Goal: Check status: Check status

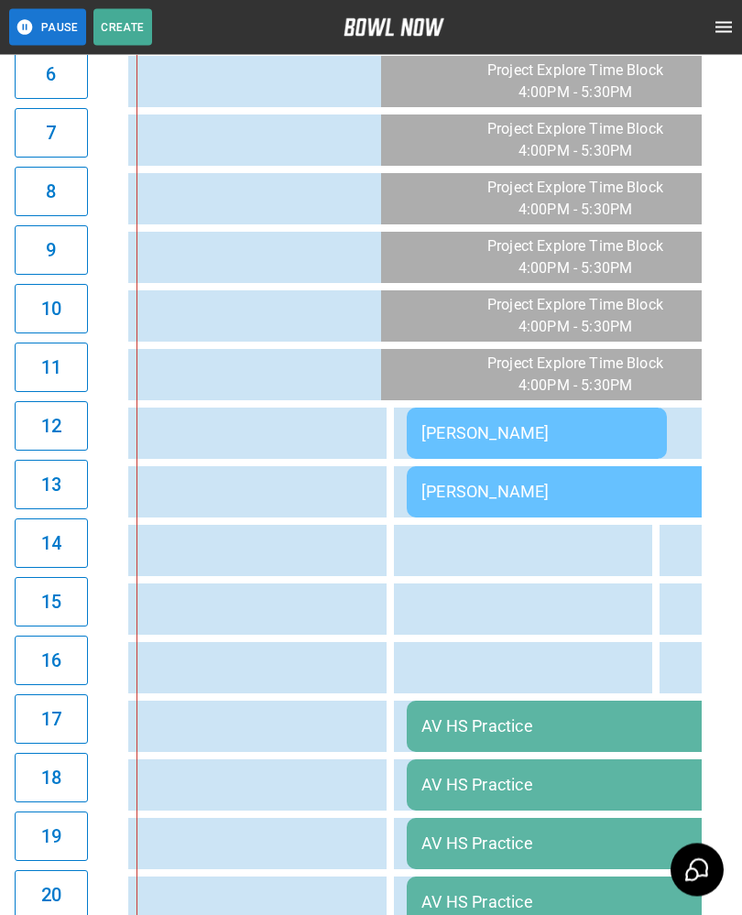
scroll to position [710, 0]
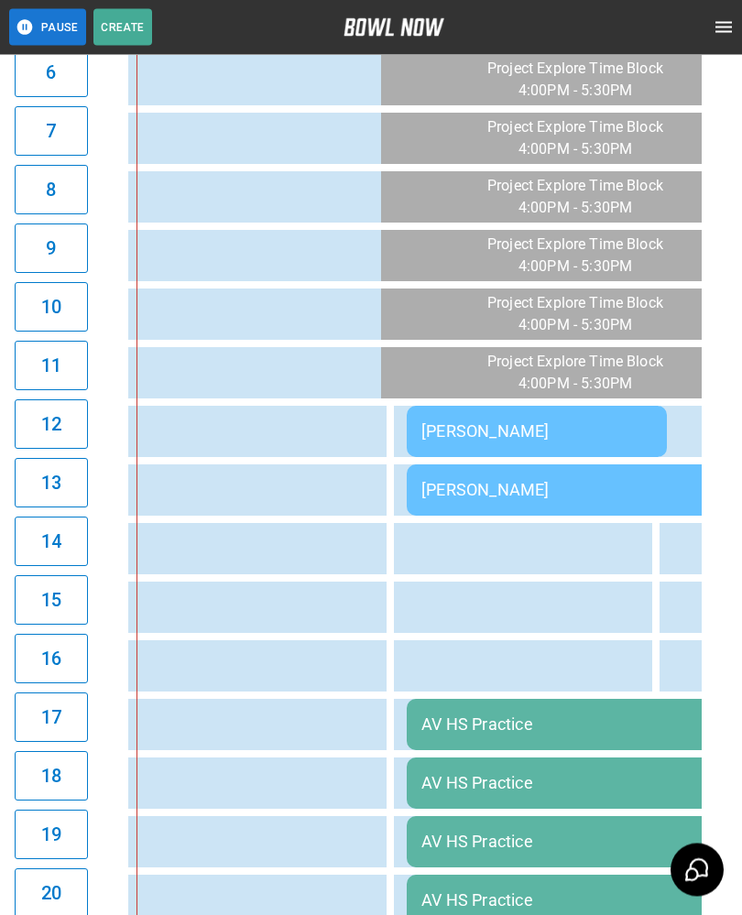
click at [479, 423] on div "[PERSON_NAME]" at bounding box center [536, 431] width 231 height 19
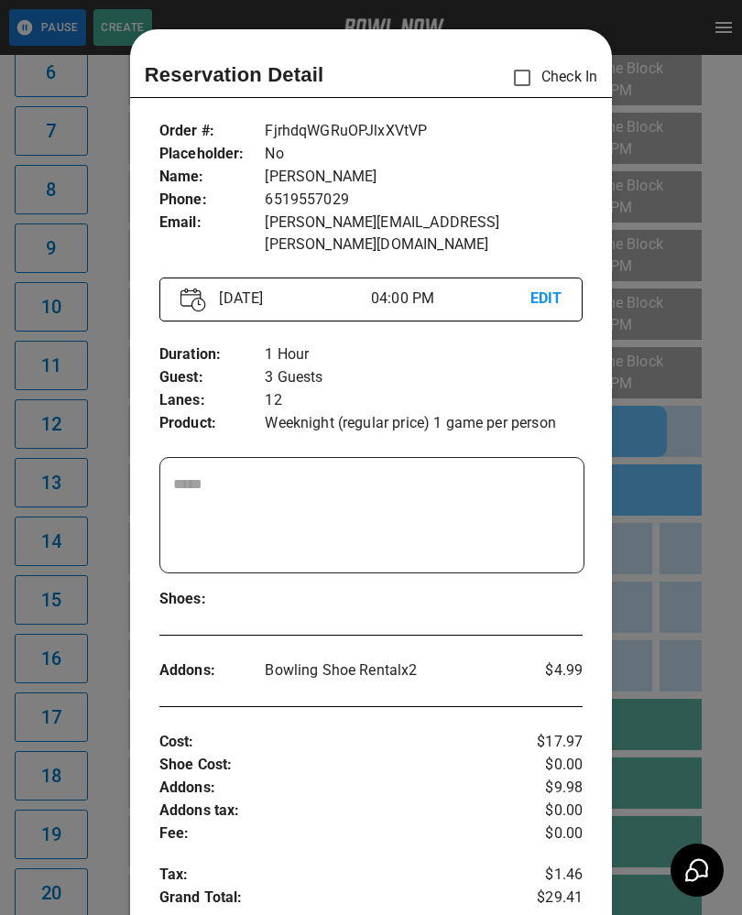
scroll to position [29, 0]
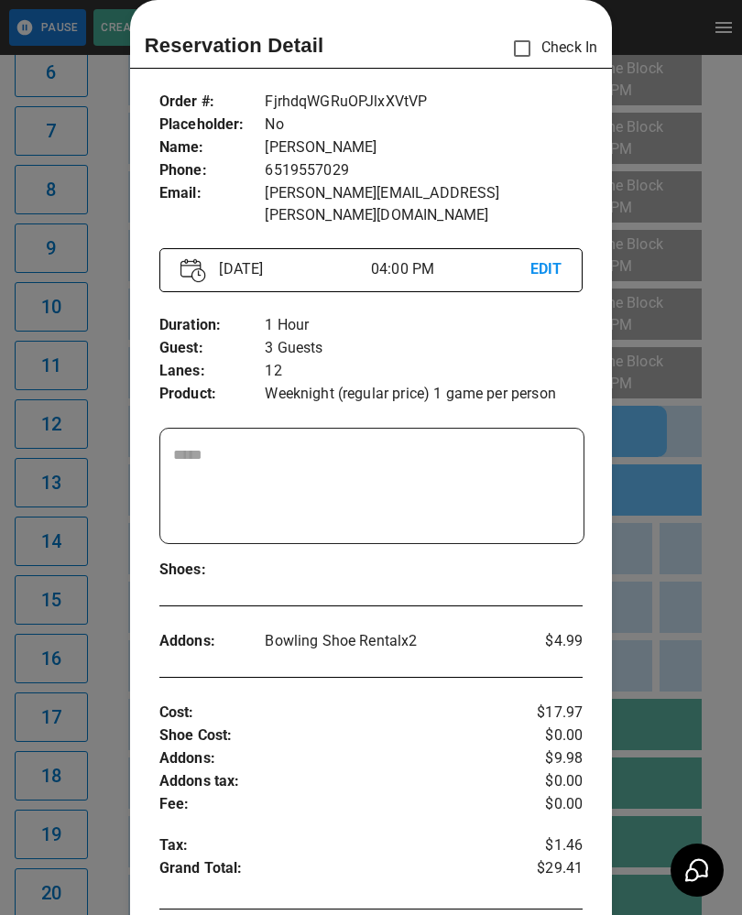
click at [652, 635] on div at bounding box center [371, 457] width 742 height 915
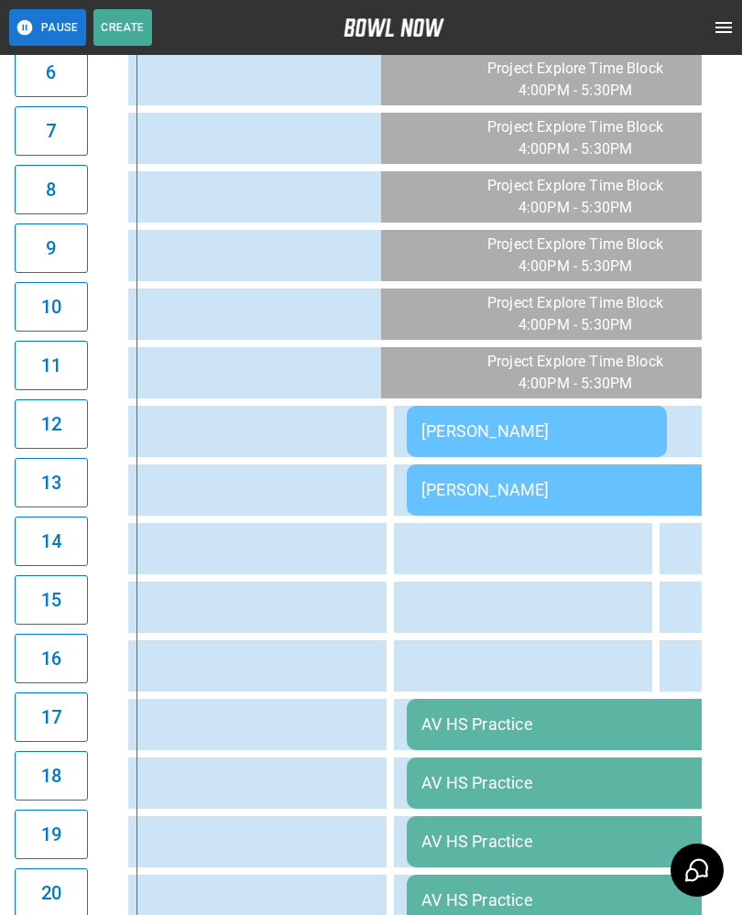
click at [471, 416] on td "[PERSON_NAME]" at bounding box center [537, 431] width 260 height 51
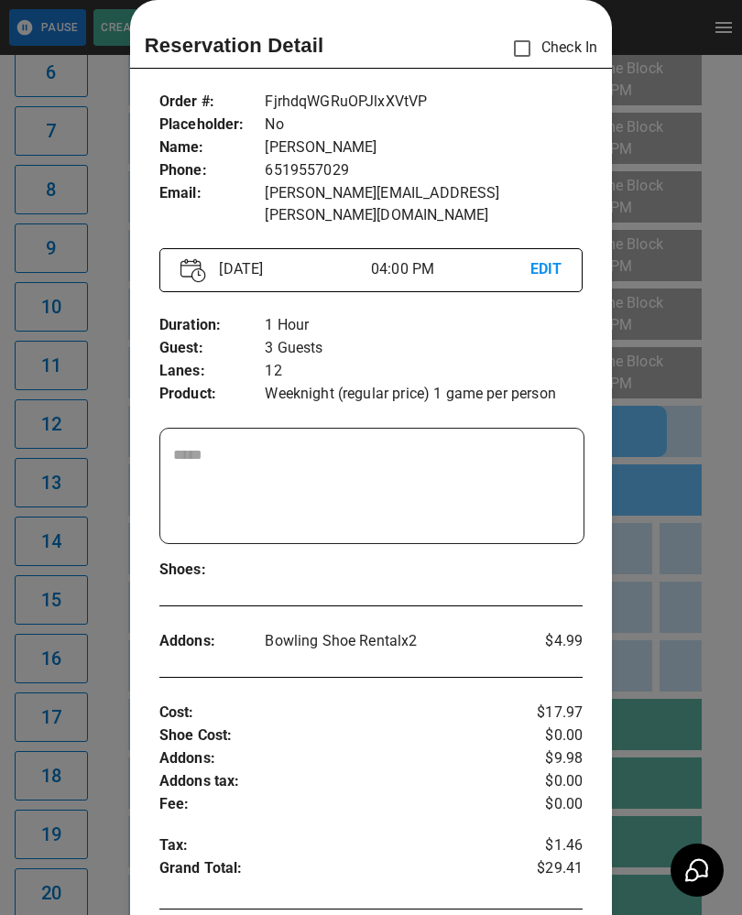
click at [650, 604] on div at bounding box center [371, 457] width 742 height 915
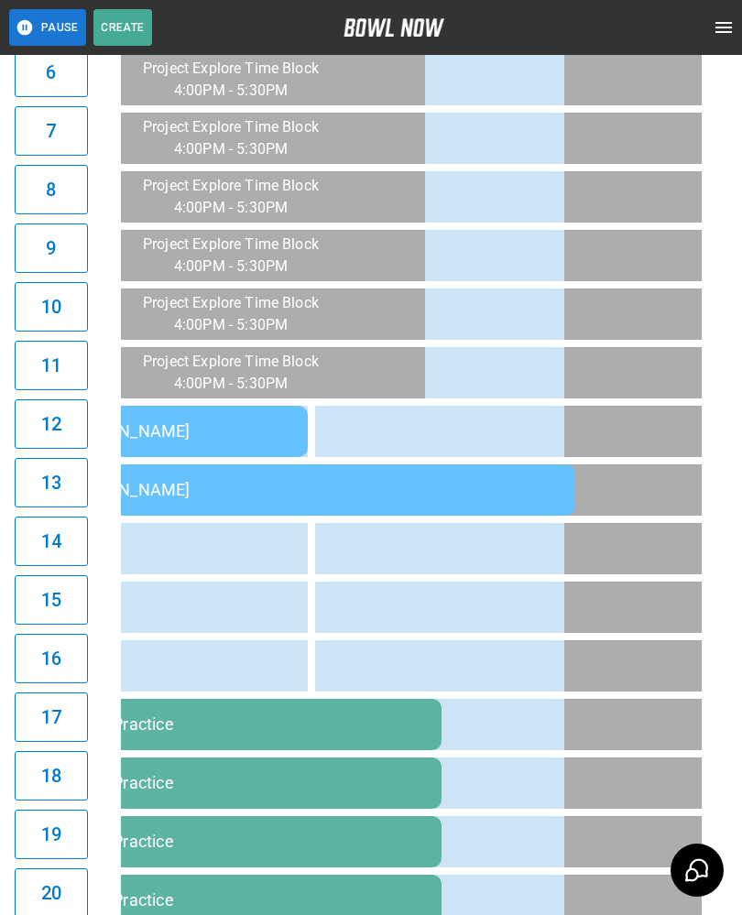
scroll to position [0, 0]
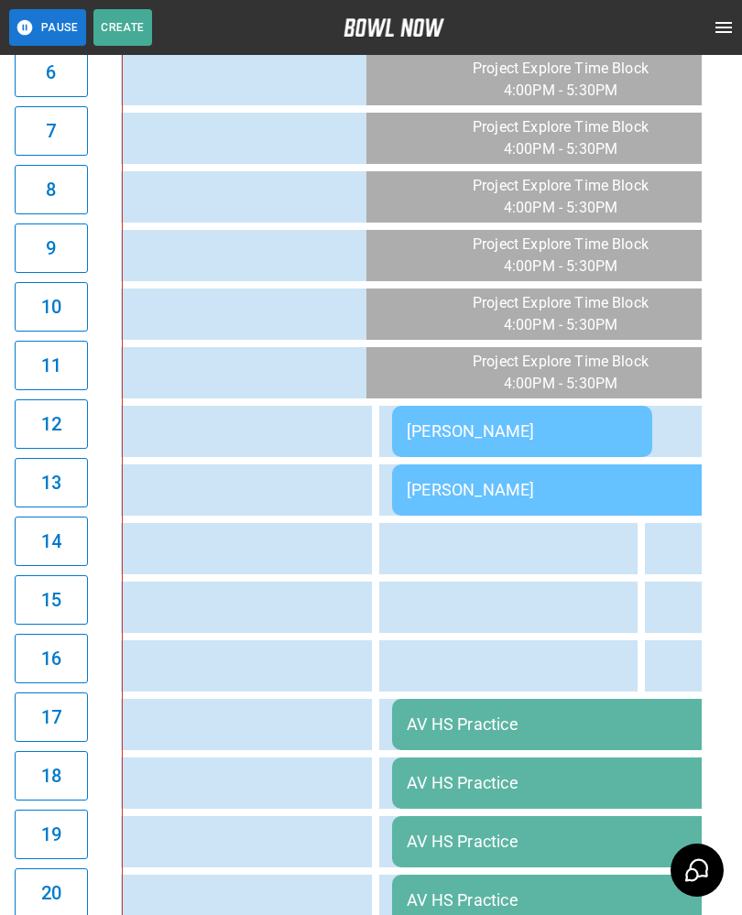
click at [442, 491] on div "[PERSON_NAME]" at bounding box center [656, 489] width 498 height 19
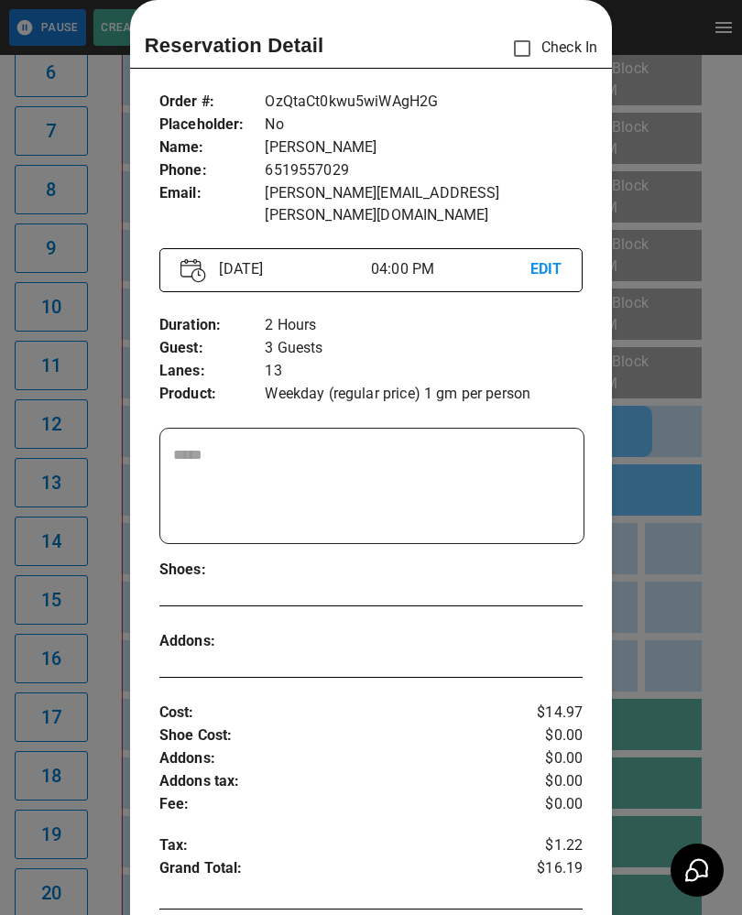
click at [672, 553] on div at bounding box center [371, 457] width 742 height 915
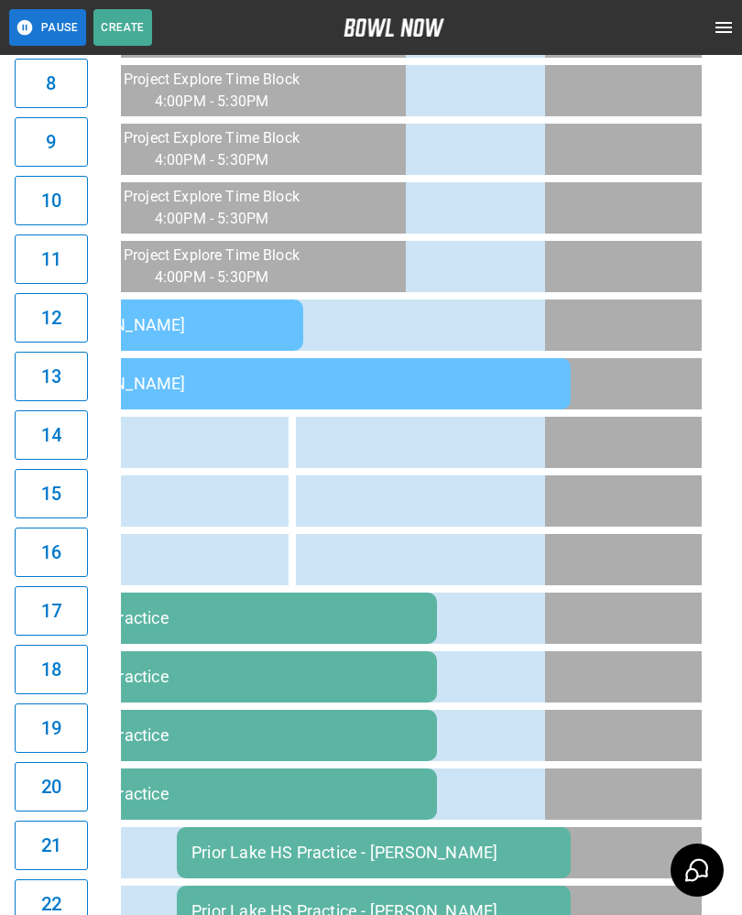
scroll to position [0, 1945]
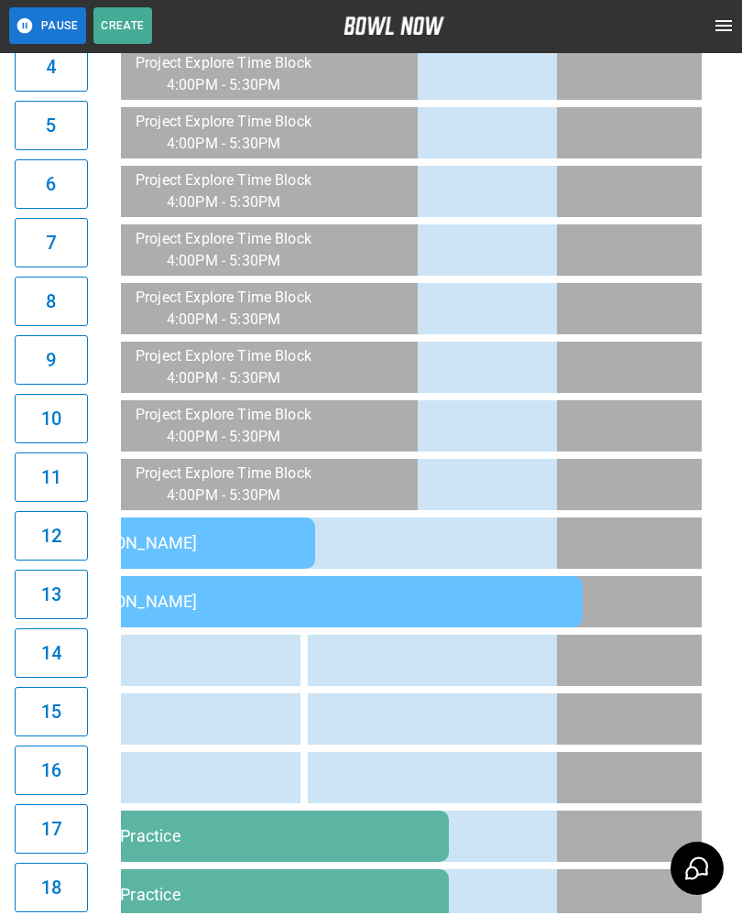
click at [190, 541] on div "[PERSON_NAME]" at bounding box center [185, 544] width 231 height 19
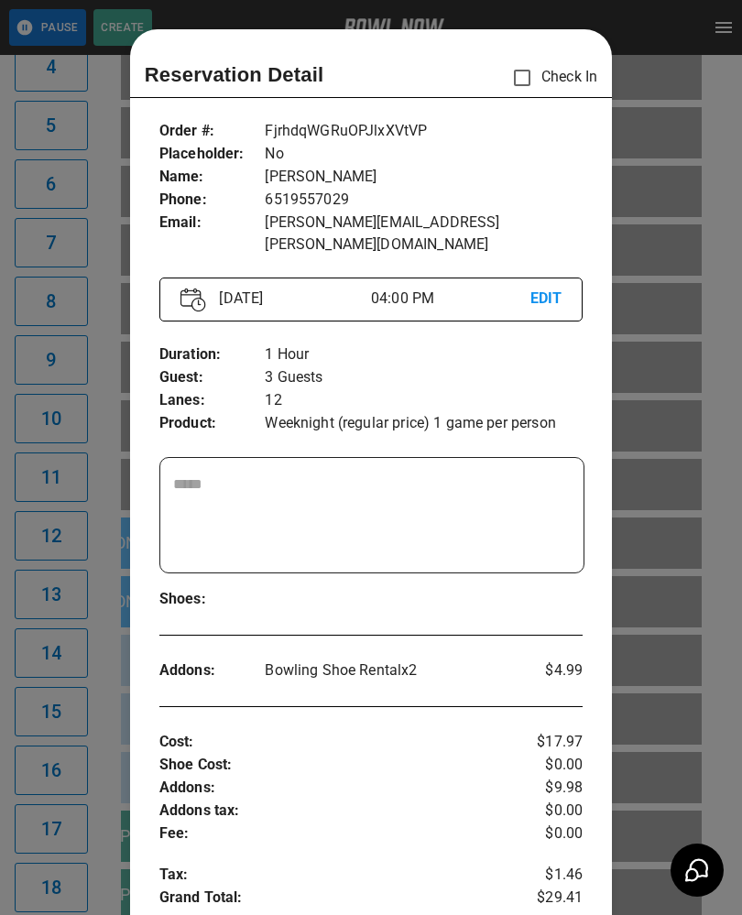
scroll to position [29, 0]
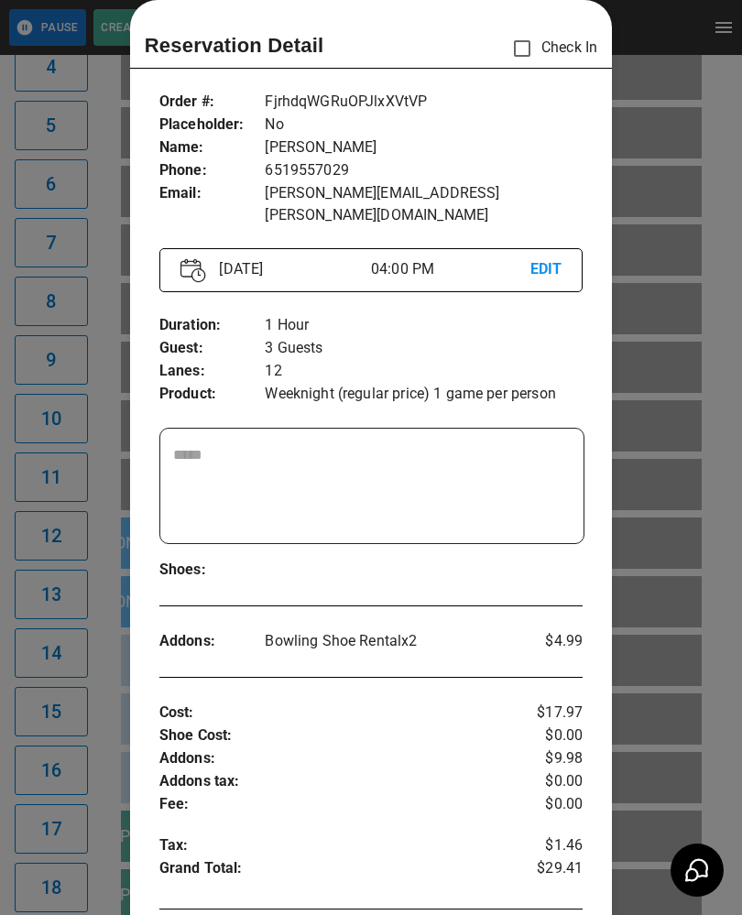
click at [691, 691] on div at bounding box center [371, 457] width 742 height 915
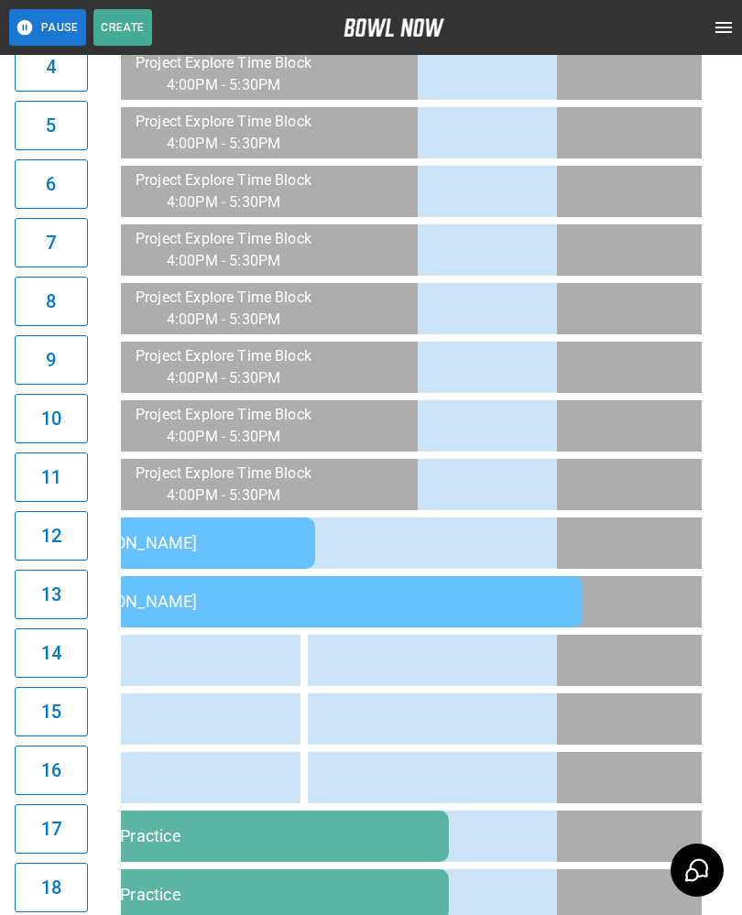
click at [218, 539] on div "[PERSON_NAME]" at bounding box center [185, 542] width 231 height 19
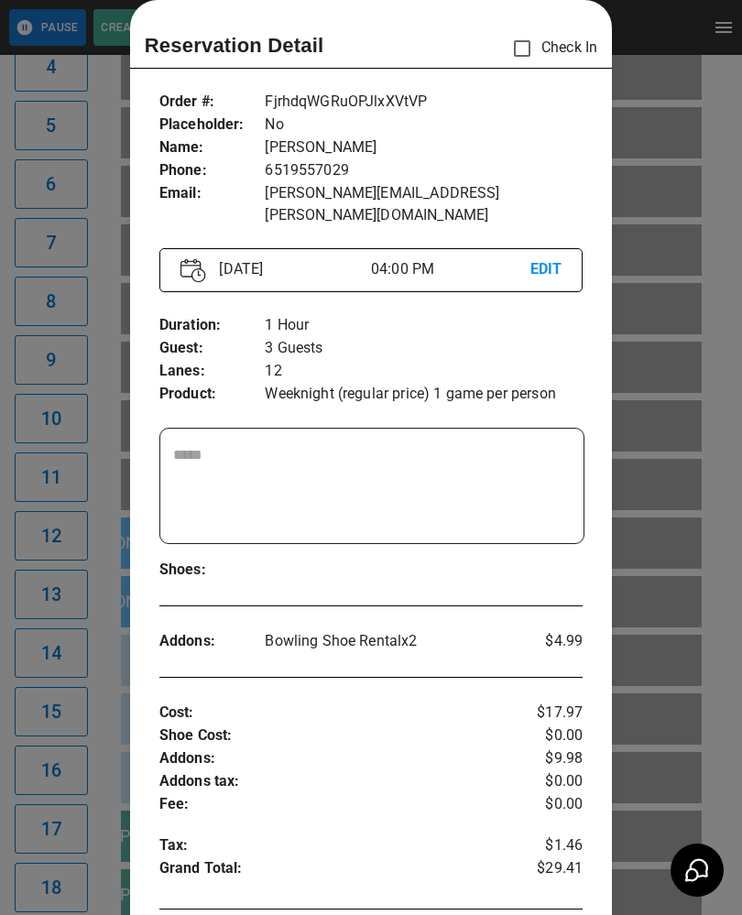
click at [680, 808] on div at bounding box center [371, 457] width 742 height 915
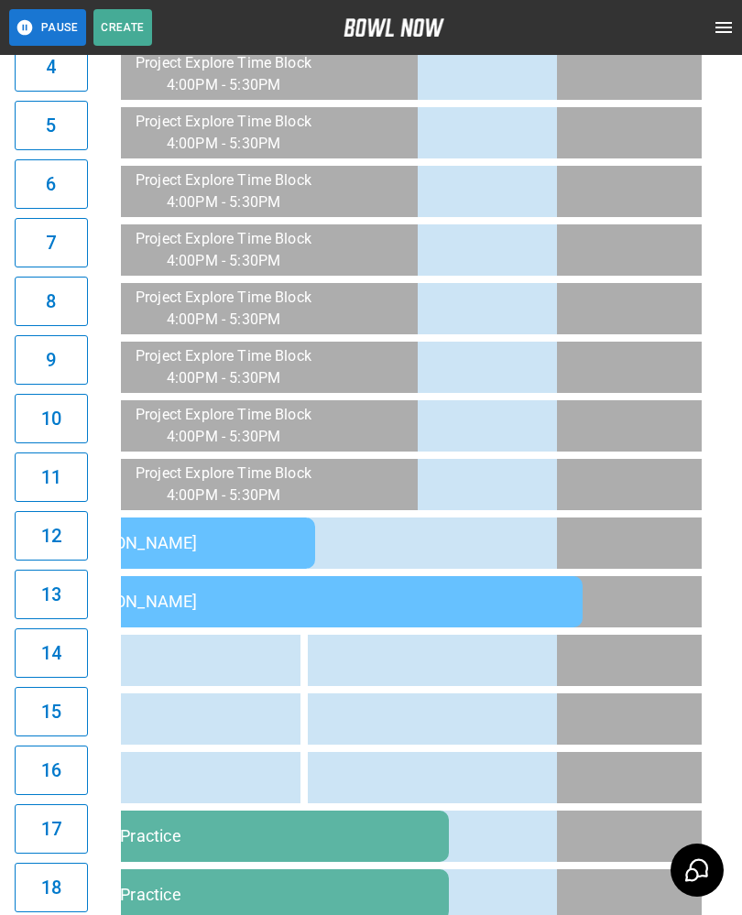
click at [234, 591] on td "[PERSON_NAME]" at bounding box center [318, 601] width 527 height 51
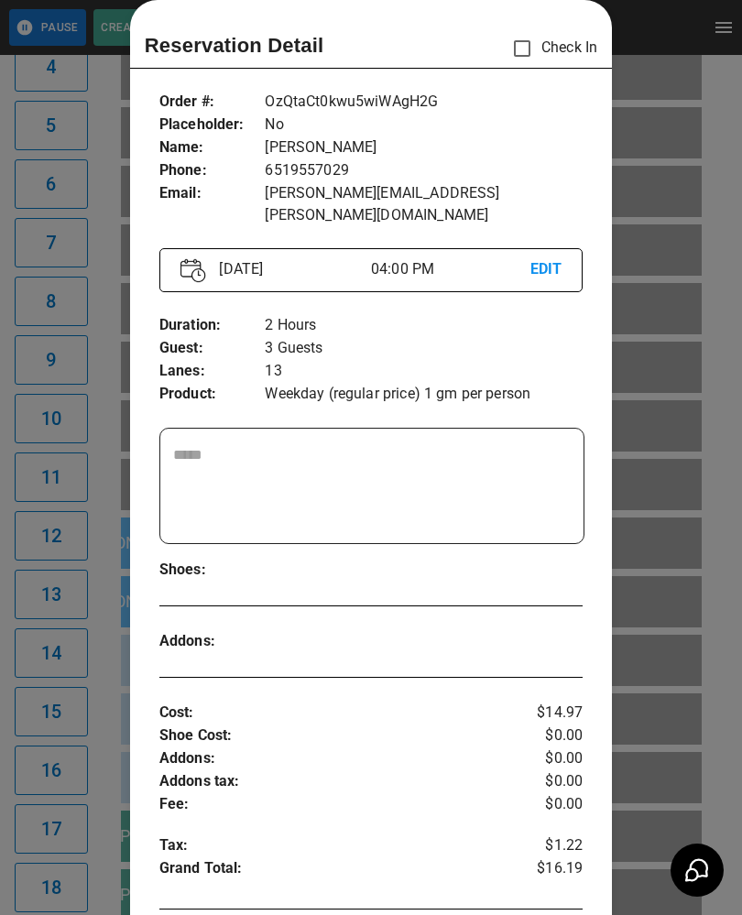
click at [91, 722] on div at bounding box center [371, 457] width 742 height 915
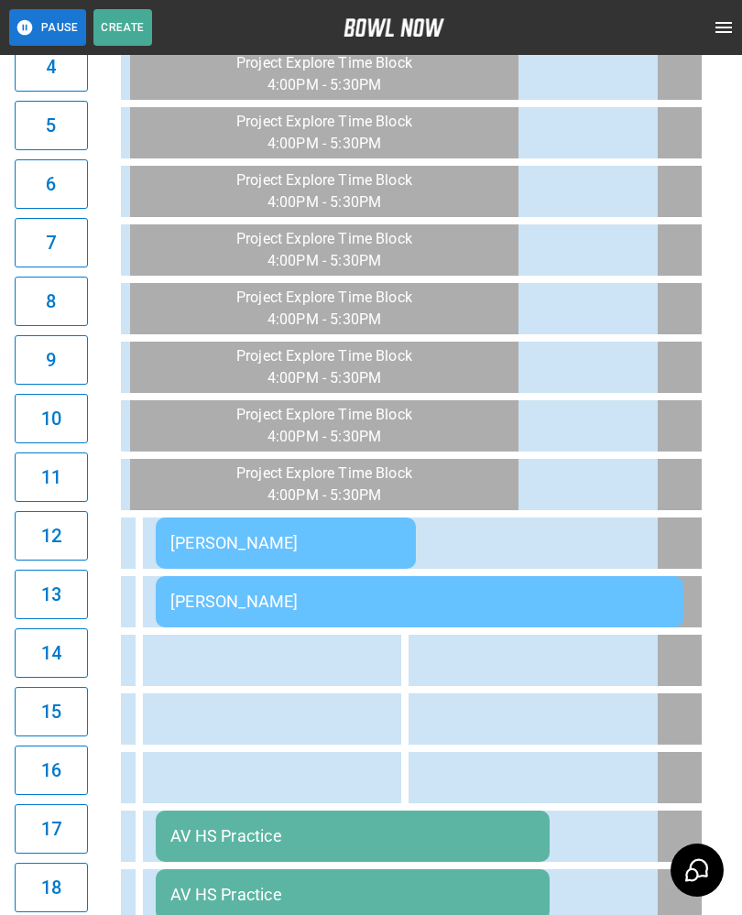
scroll to position [0, 1751]
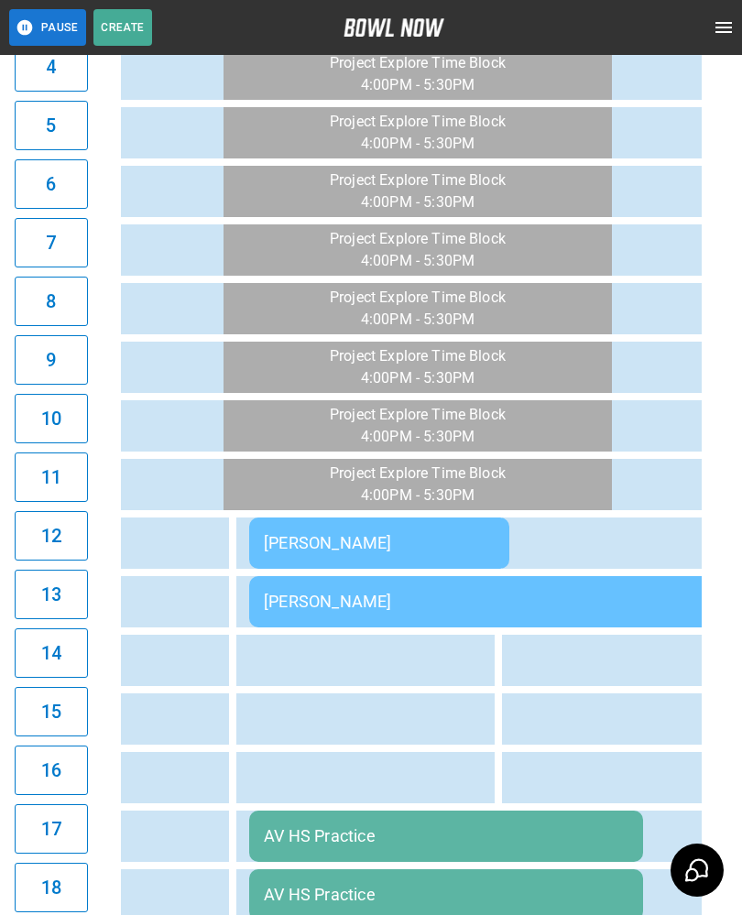
click at [283, 537] on div "[PERSON_NAME]" at bounding box center [379, 542] width 231 height 19
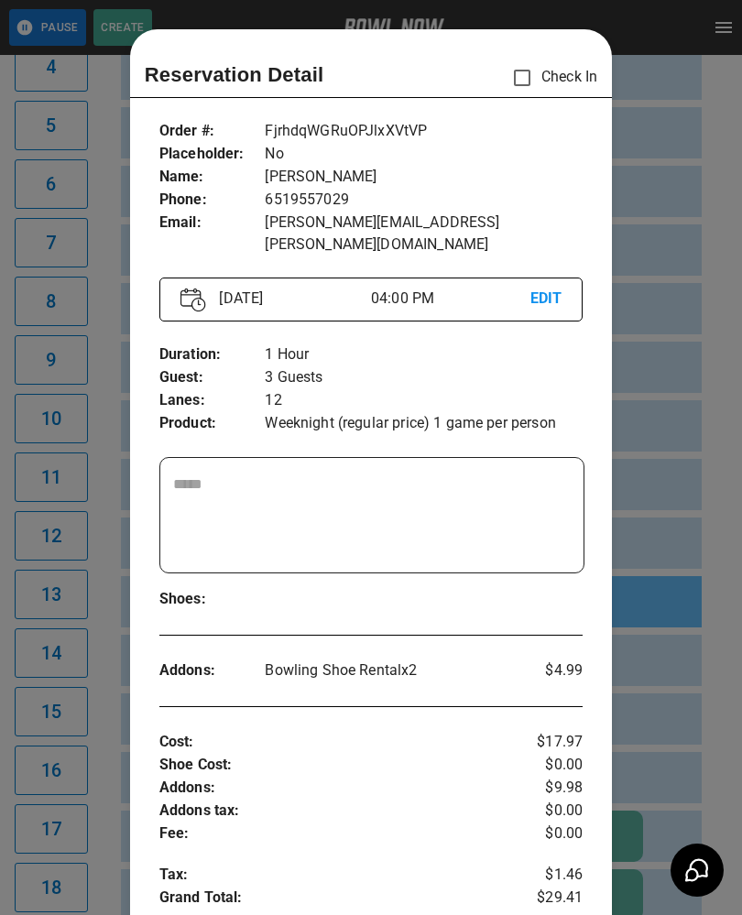
scroll to position [29, 0]
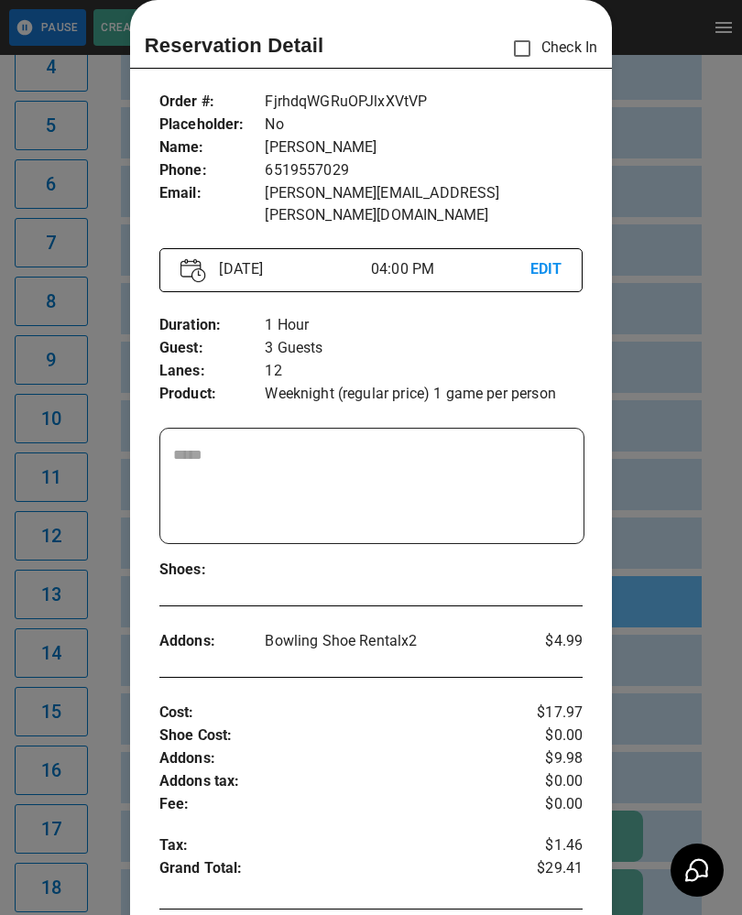
click at [101, 639] on div at bounding box center [371, 457] width 742 height 915
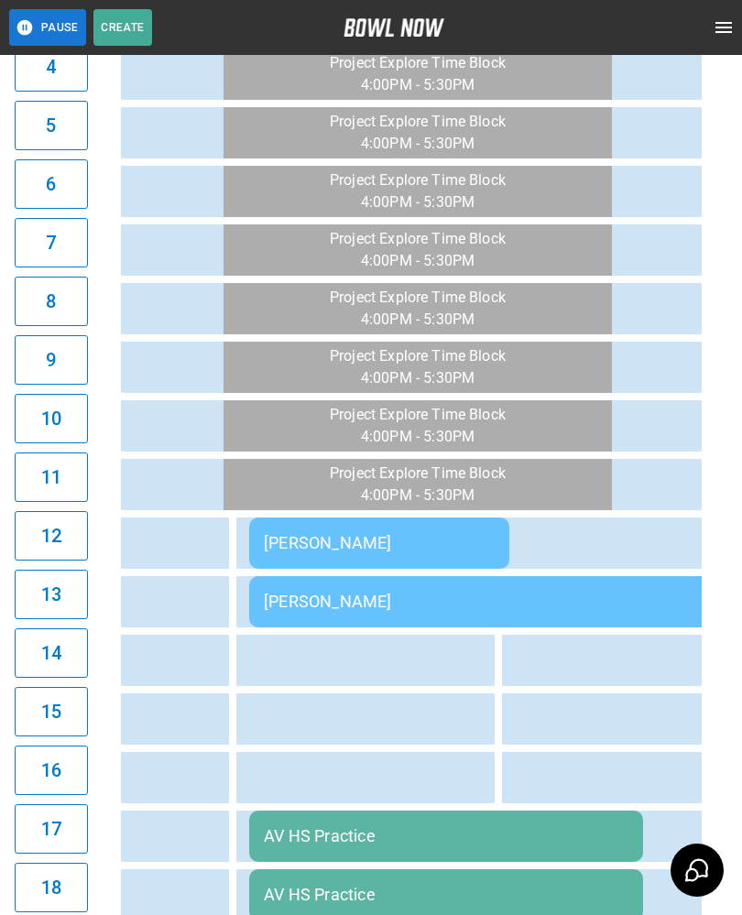
click at [297, 592] on td "[PERSON_NAME]" at bounding box center [512, 601] width 527 height 51
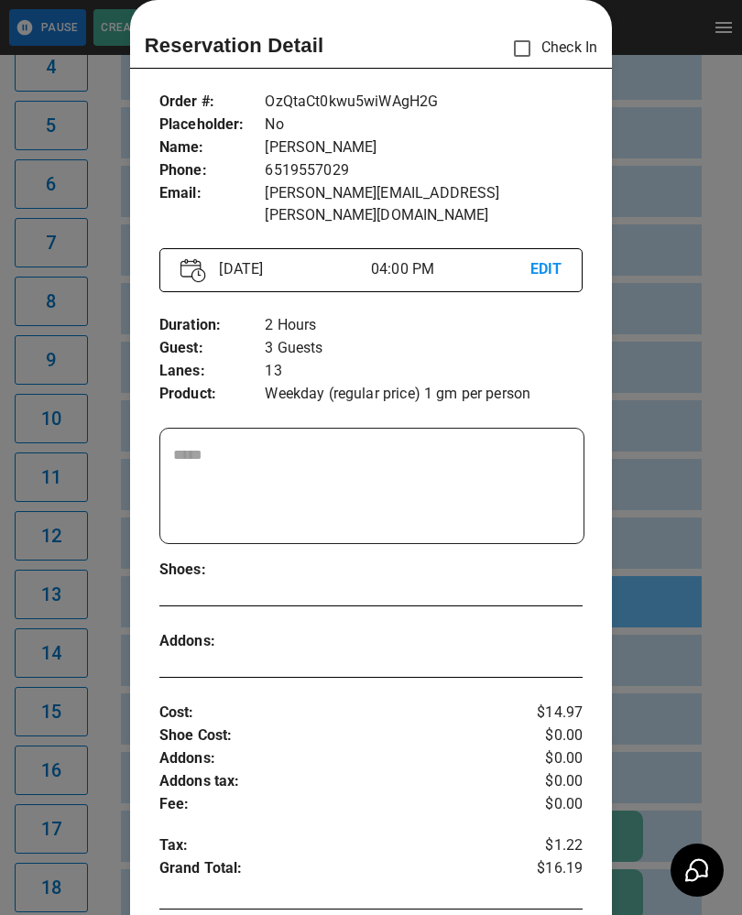
click at [85, 690] on div at bounding box center [371, 457] width 742 height 915
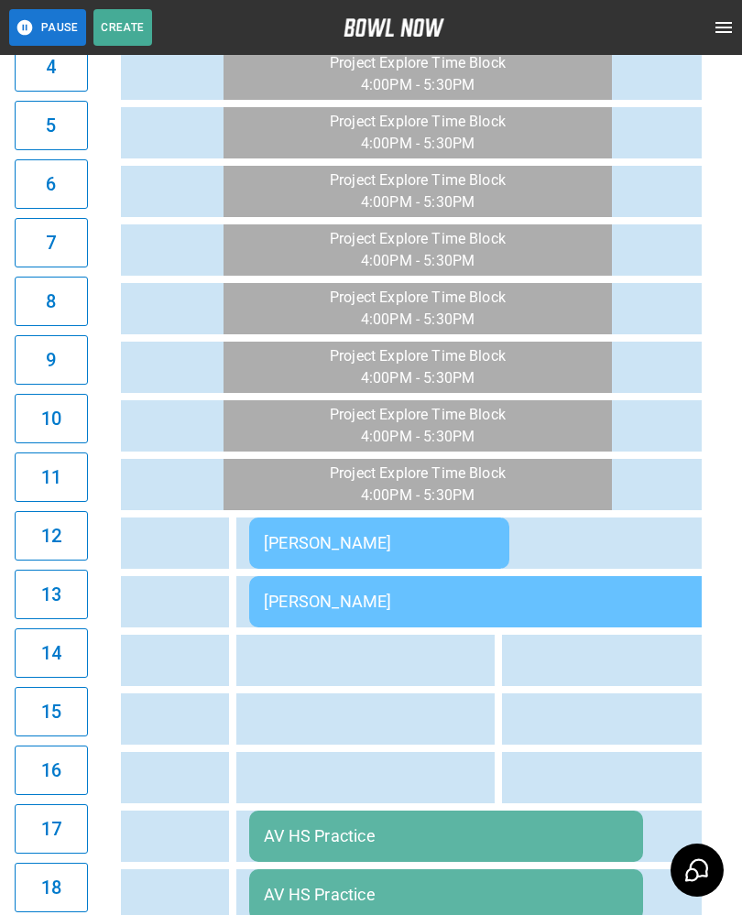
click at [345, 548] on div "[PERSON_NAME]" at bounding box center [379, 542] width 231 height 19
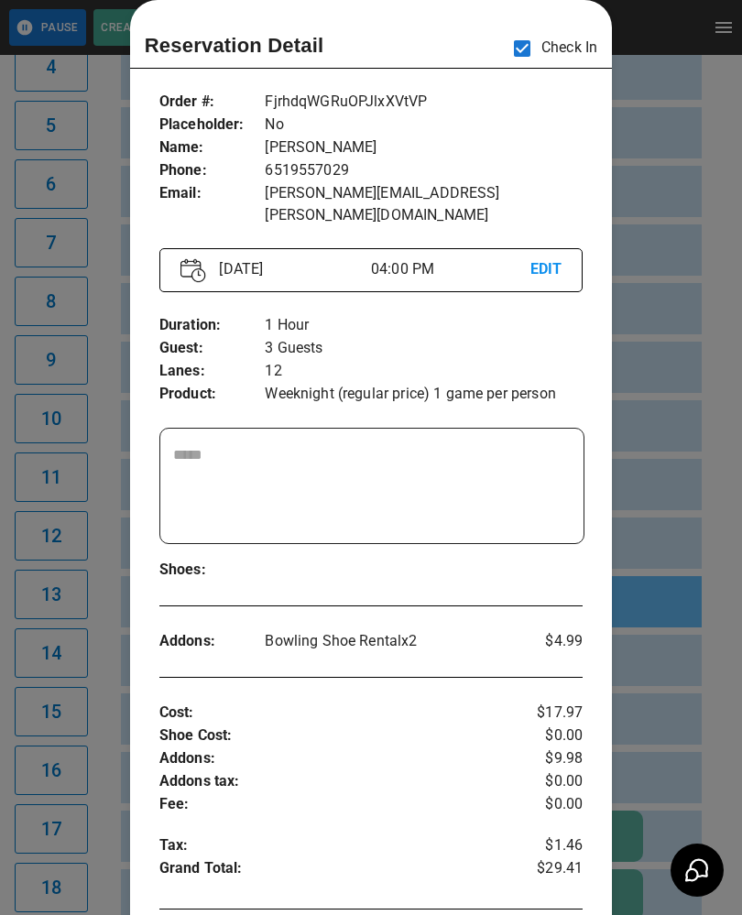
scroll to position [0, 1859]
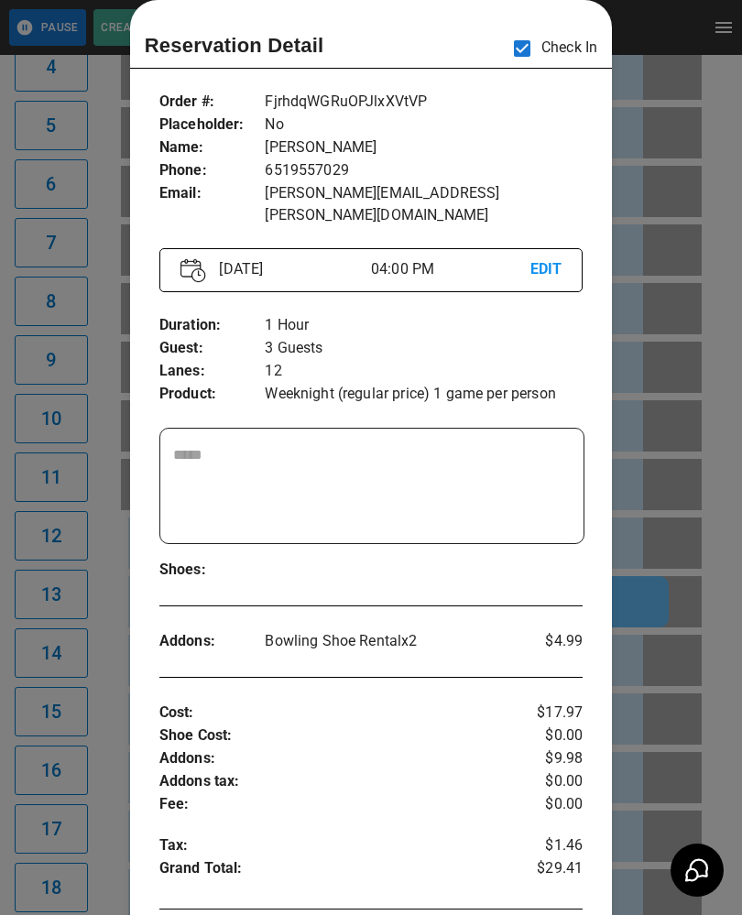
click at [684, 253] on div at bounding box center [371, 457] width 742 height 915
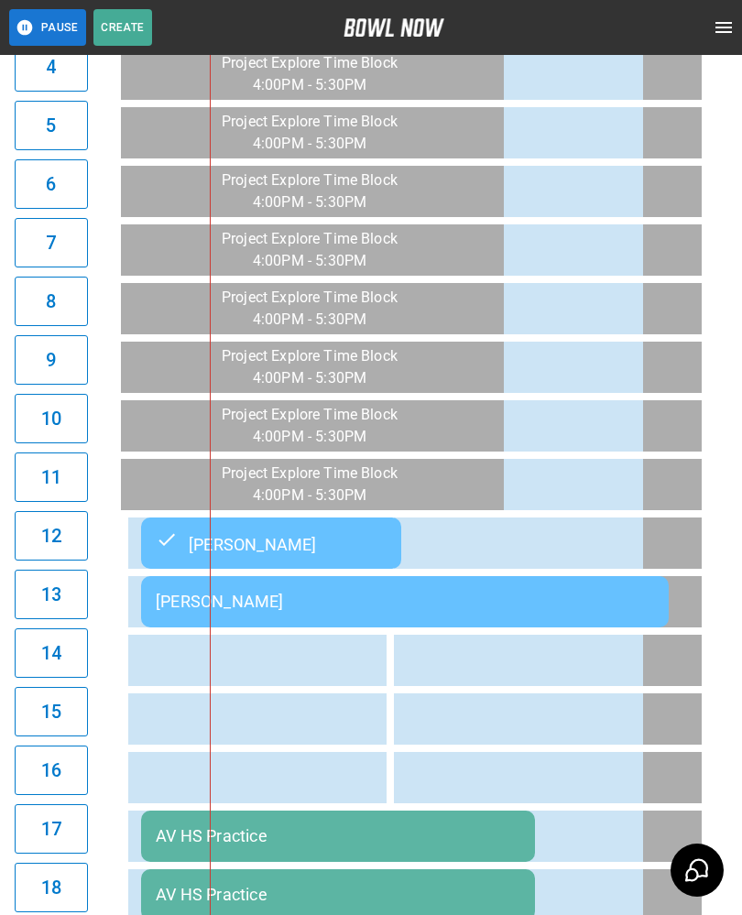
click at [409, 598] on div "[PERSON_NAME]" at bounding box center [405, 601] width 498 height 19
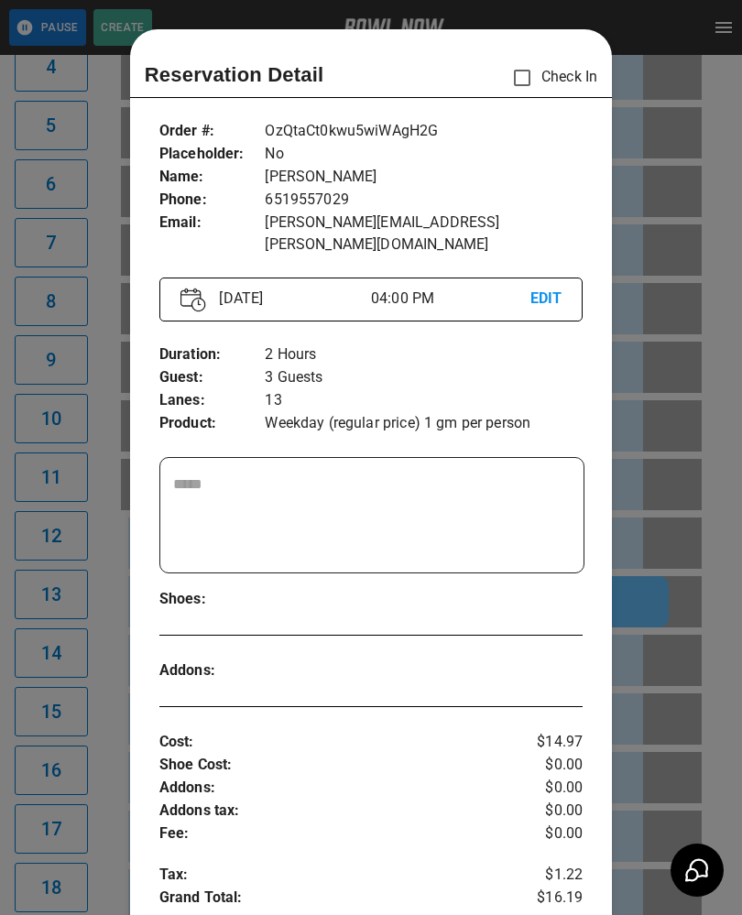
scroll to position [29, 0]
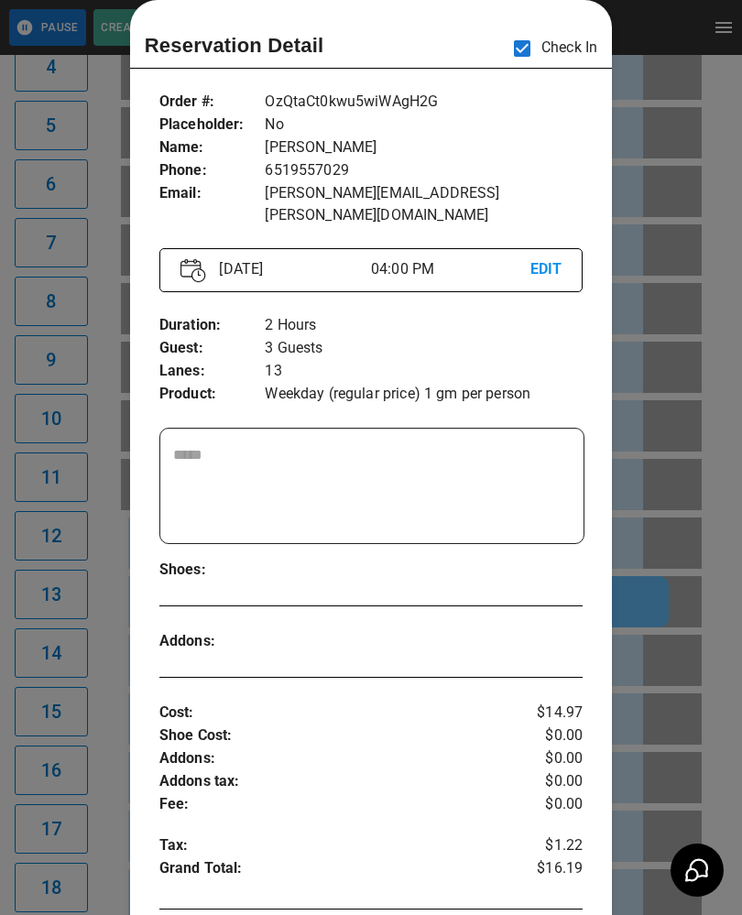
click at [73, 494] on div at bounding box center [371, 457] width 742 height 915
